Goal: Task Accomplishment & Management: Use online tool/utility

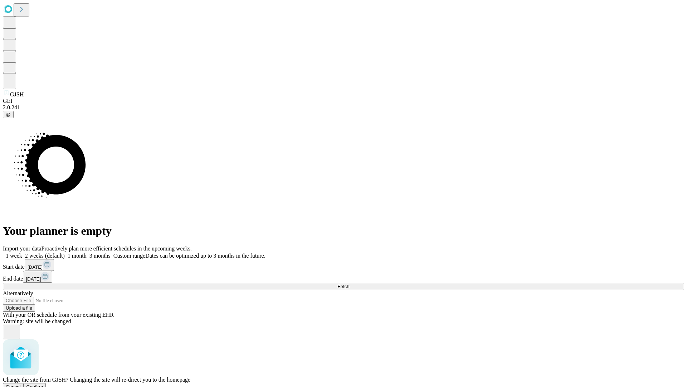
click at [43, 384] on span "Confirm" at bounding box center [34, 386] width 17 height 5
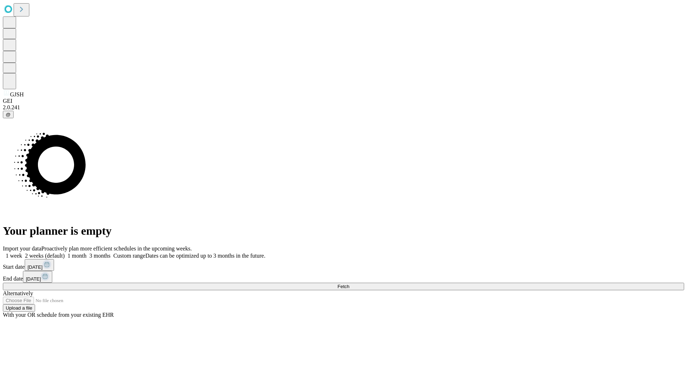
click at [65, 252] on label "2 weeks (default)" at bounding box center [43, 255] width 43 height 6
click at [349, 283] on span "Fetch" at bounding box center [344, 285] width 12 height 5
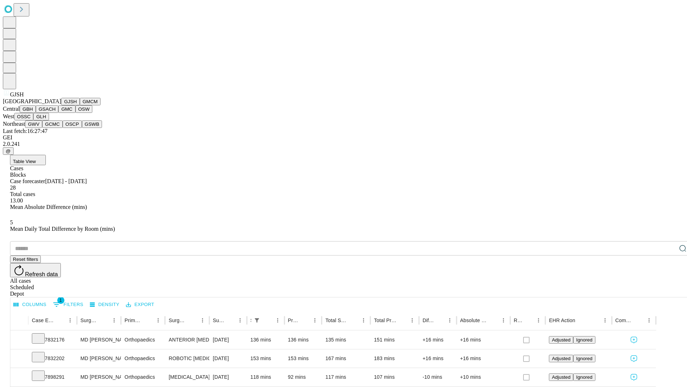
click at [80, 105] on button "GMCM" at bounding box center [90, 102] width 21 height 8
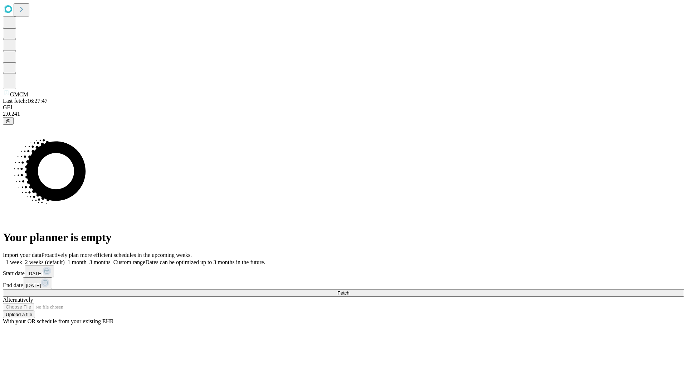
click at [65, 259] on label "2 weeks (default)" at bounding box center [43, 262] width 43 height 6
click at [349, 290] on span "Fetch" at bounding box center [344, 292] width 12 height 5
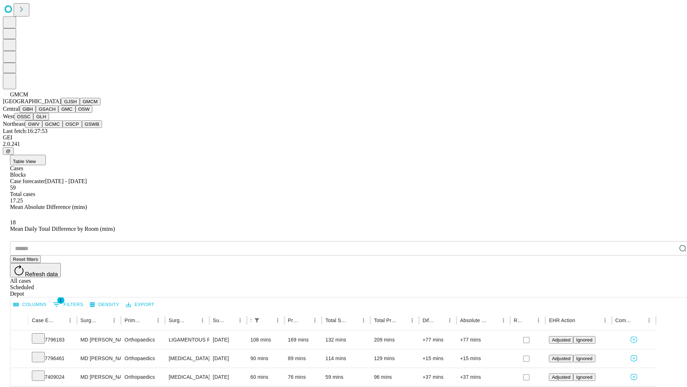
click at [36, 113] on button "GBH" at bounding box center [28, 109] width 16 height 8
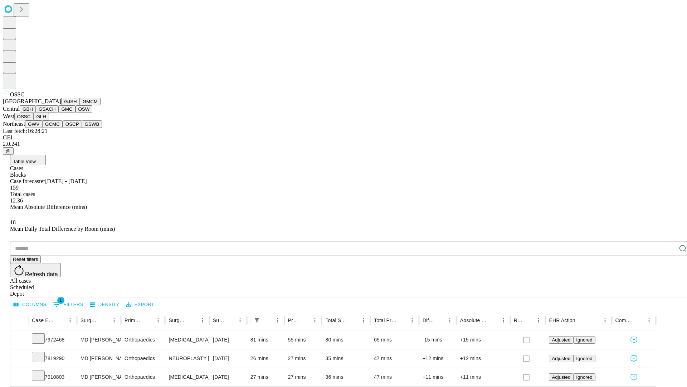
click at [49, 120] on button "GLH" at bounding box center [40, 117] width 15 height 8
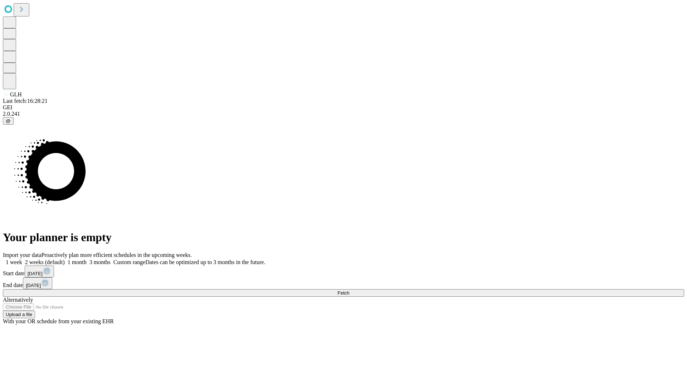
click at [65, 259] on label "2 weeks (default)" at bounding box center [43, 262] width 43 height 6
click at [349, 290] on span "Fetch" at bounding box center [344, 292] width 12 height 5
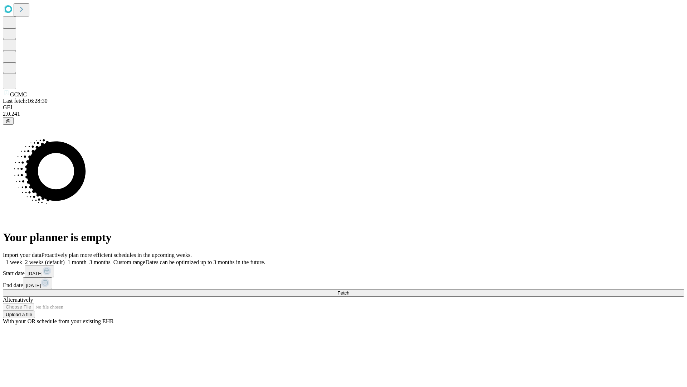
click at [65, 259] on label "2 weeks (default)" at bounding box center [43, 262] width 43 height 6
click at [349, 290] on span "Fetch" at bounding box center [344, 292] width 12 height 5
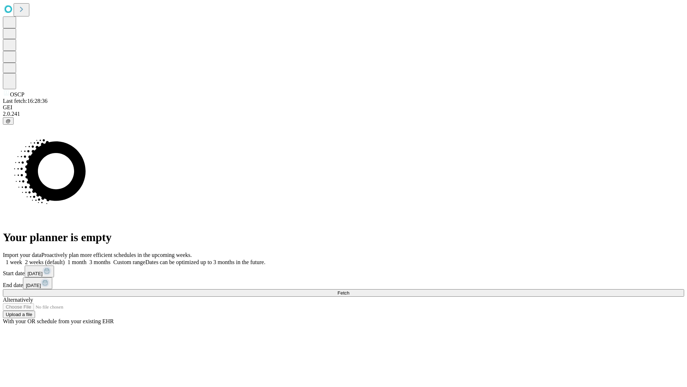
click at [65, 259] on label "2 weeks (default)" at bounding box center [43, 262] width 43 height 6
click at [349, 290] on span "Fetch" at bounding box center [344, 292] width 12 height 5
